Goal: Find specific page/section: Find specific page/section

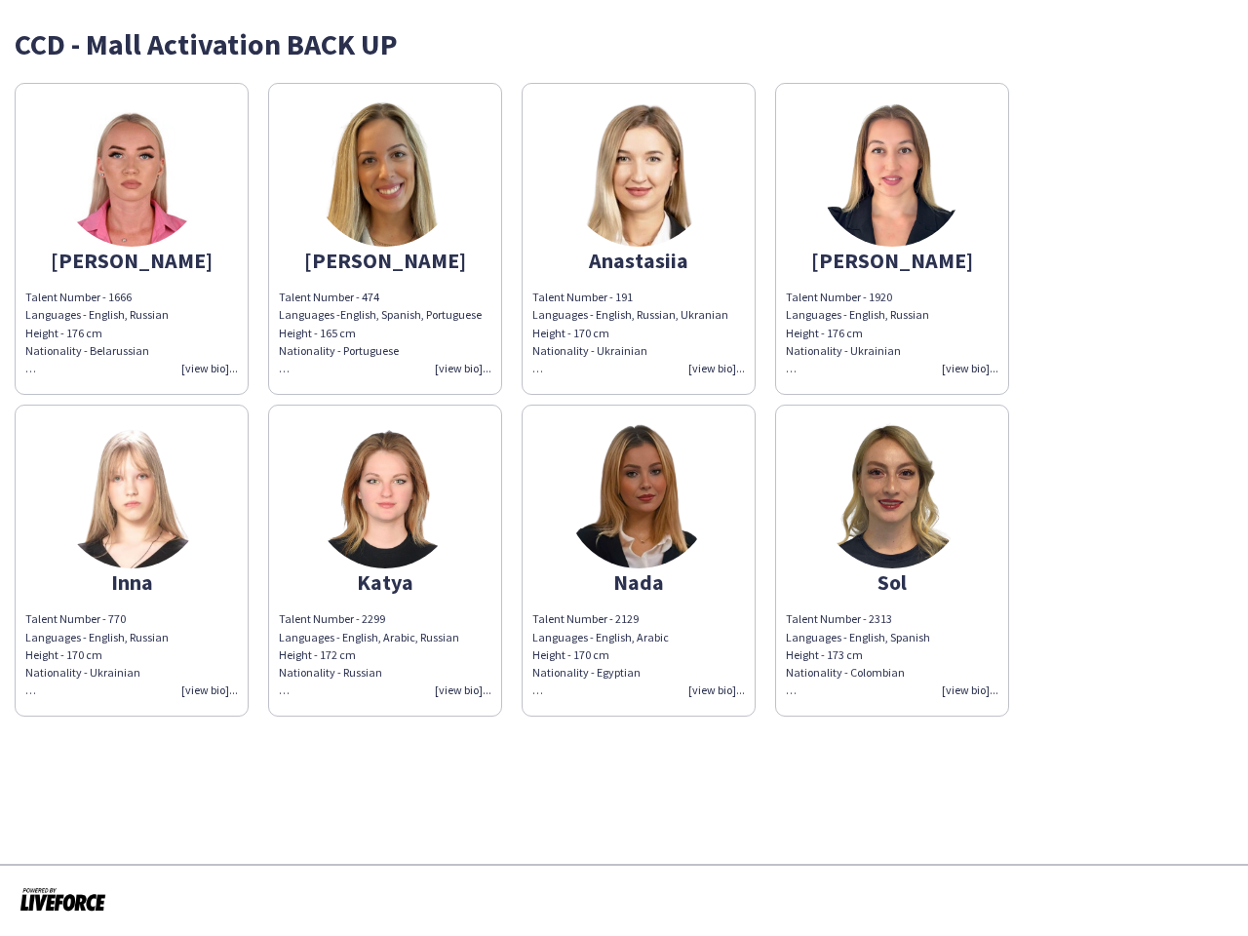
click at [624, 468] on img at bounding box center [639, 495] width 146 height 146
click at [132, 239] on img at bounding box center [132, 173] width 146 height 146
click at [385, 239] on img at bounding box center [385, 173] width 146 height 146
click at [639, 239] on img at bounding box center [639, 173] width 146 height 146
click at [892, 239] on img at bounding box center [892, 173] width 146 height 146
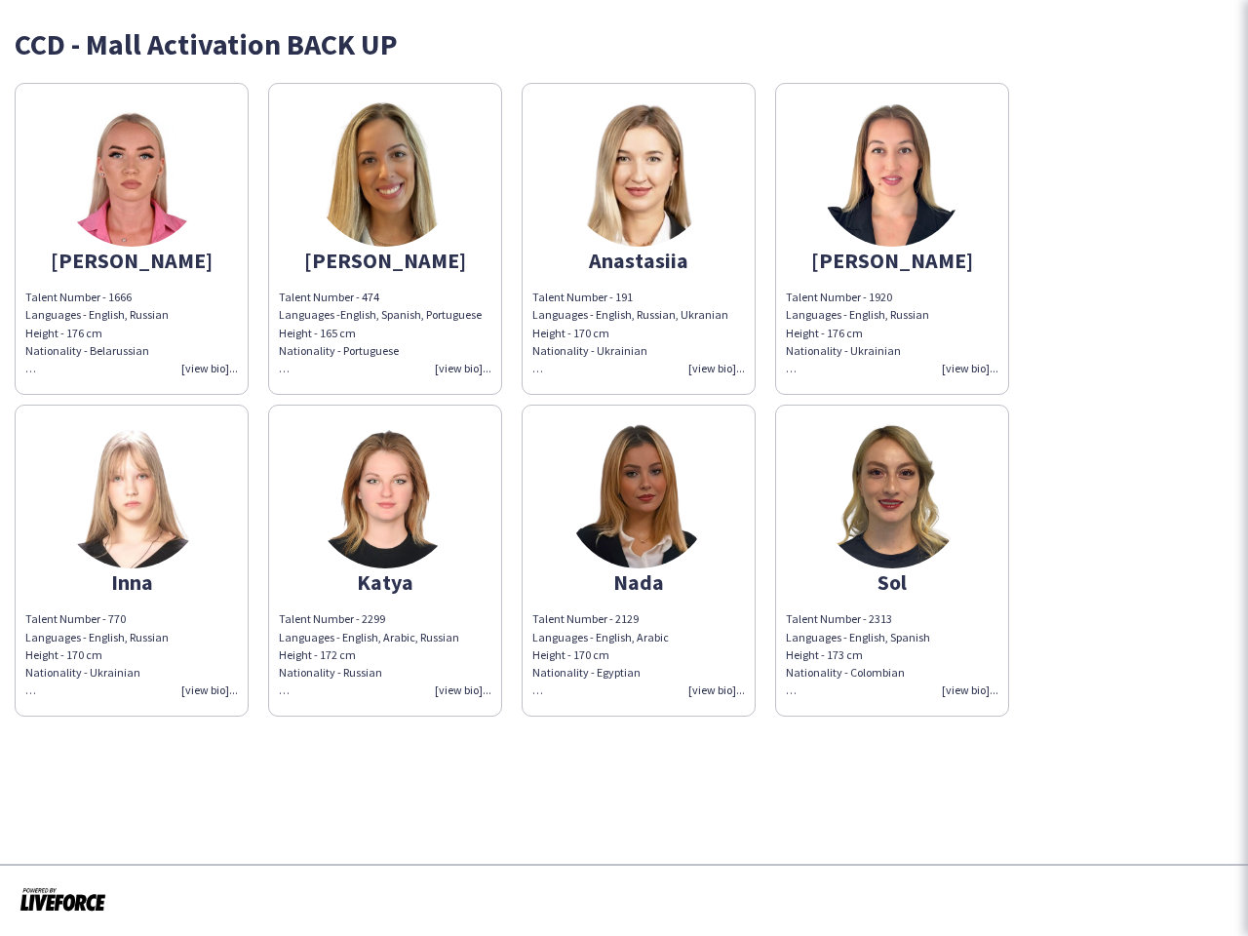
click at [132, 561] on img at bounding box center [132, 495] width 146 height 146
click at [385, 561] on img at bounding box center [385, 495] width 146 height 146
click at [639, 561] on img at bounding box center [639, 495] width 146 height 146
click at [892, 561] on img at bounding box center [892, 495] width 146 height 146
